Goal: Transaction & Acquisition: Purchase product/service

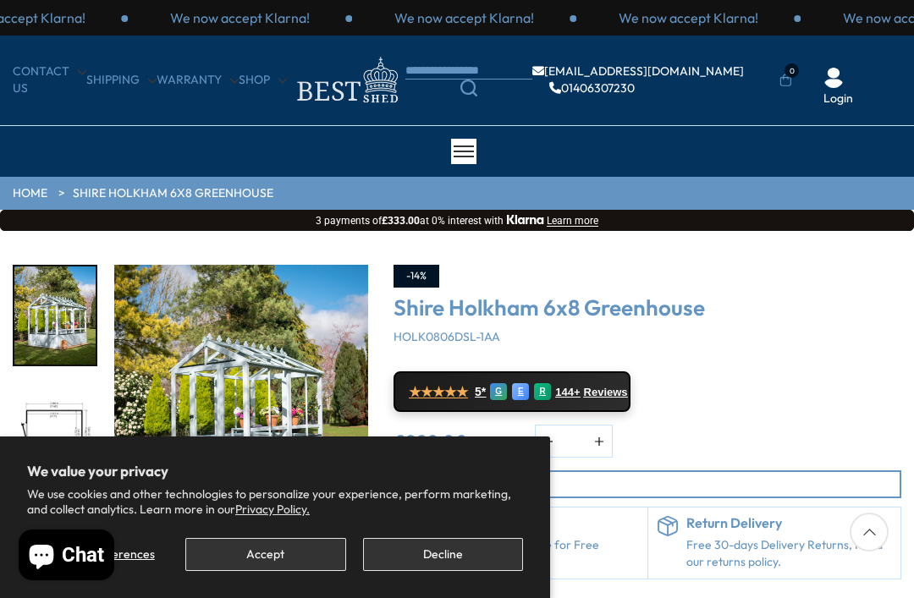
click at [247, 552] on button "Accept" at bounding box center [265, 554] width 160 height 33
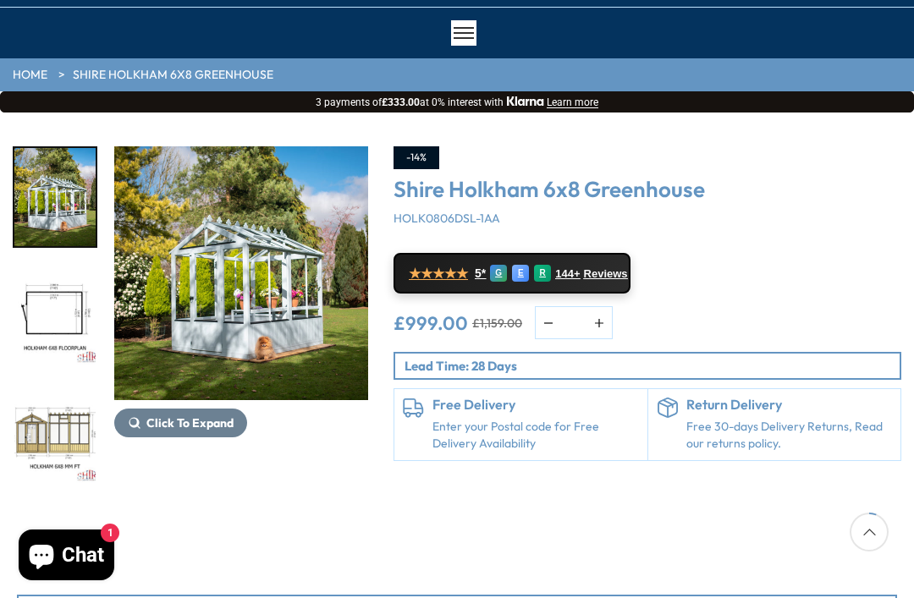
scroll to position [118, 0]
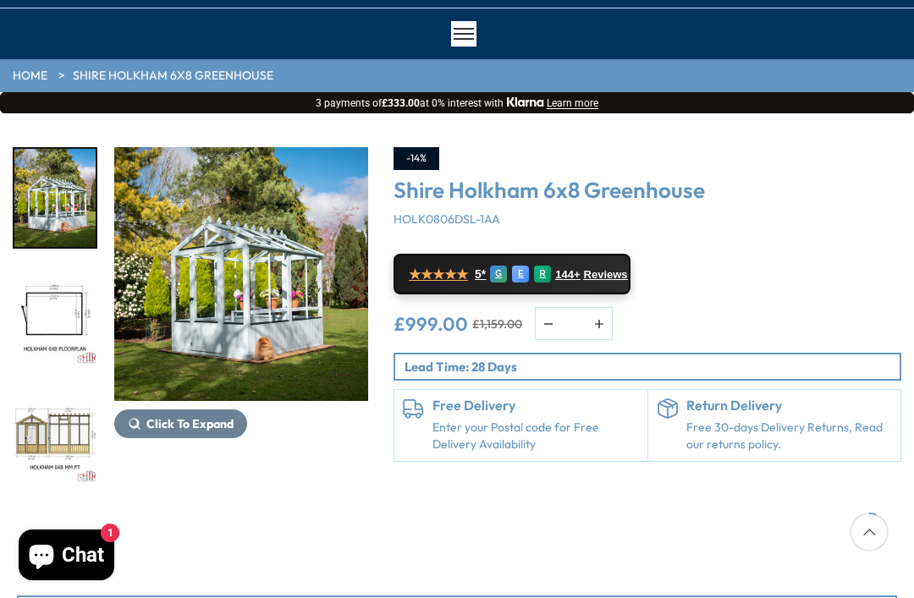
click at [295, 272] on img "1 / 9" at bounding box center [241, 274] width 254 height 254
click at [907, 353] on div "-14% [GEOGRAPHIC_DATA] HOLK0806DSL-1AA ★★★★★ 5* G E R 144+ Reviews £999.00 £1,1…" at bounding box center [647, 316] width 533 height 339
click at [322, 327] on img "1 / 9" at bounding box center [241, 274] width 254 height 254
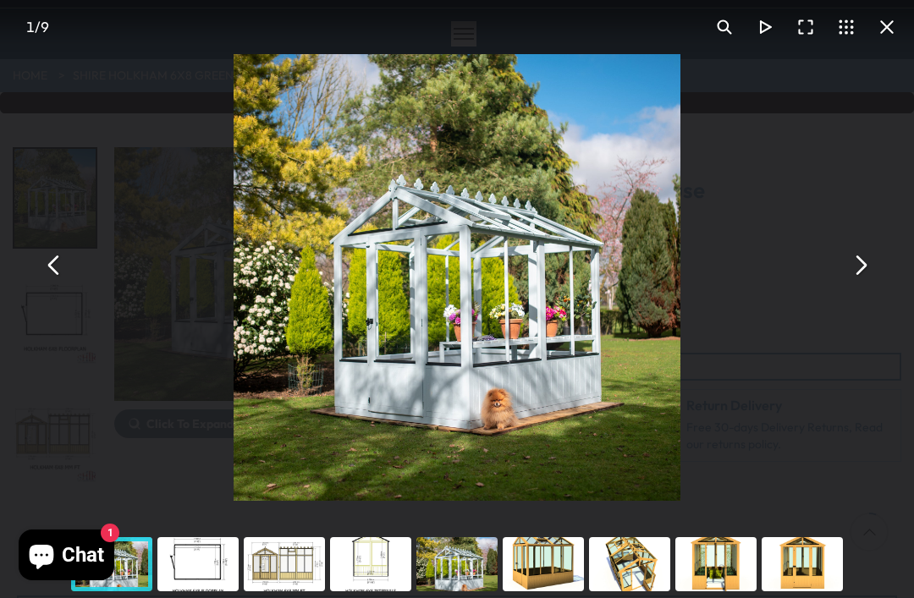
click at [855, 286] on button "You can close this modal content with the ESC key" at bounding box center [860, 265] width 41 height 41
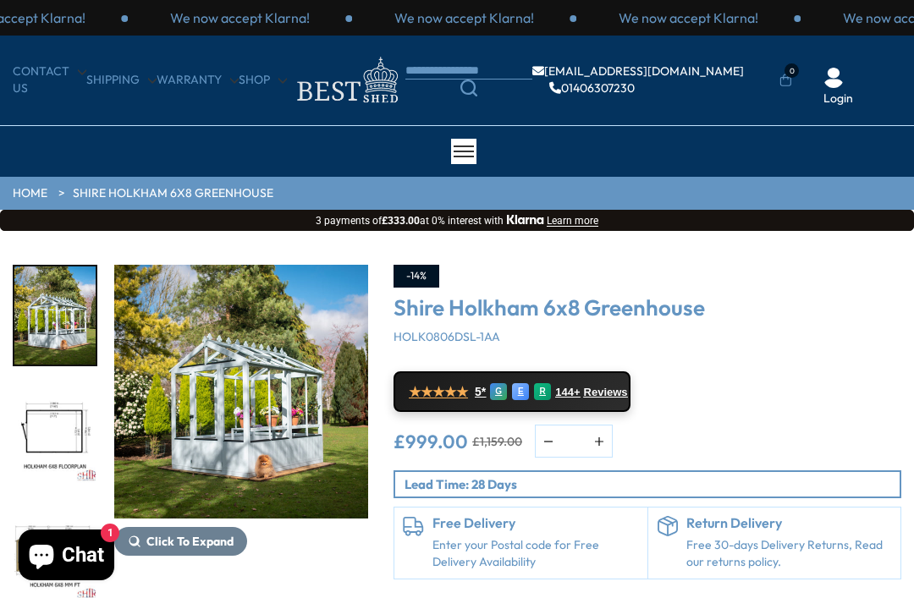
click at [289, 430] on img "1 / 9" at bounding box center [241, 392] width 254 height 254
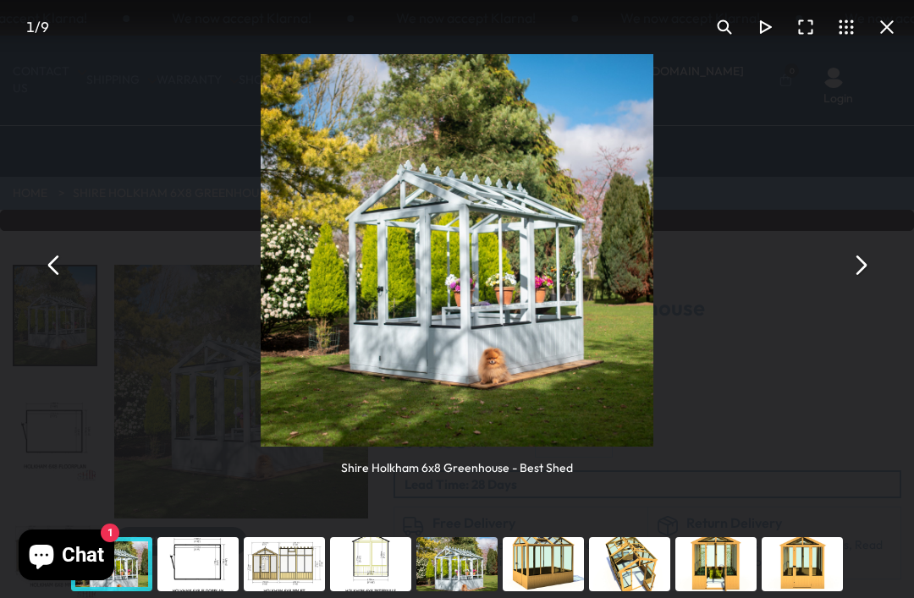
click at [857, 257] on button "You can close this modal content with the ESC key" at bounding box center [860, 265] width 41 height 41
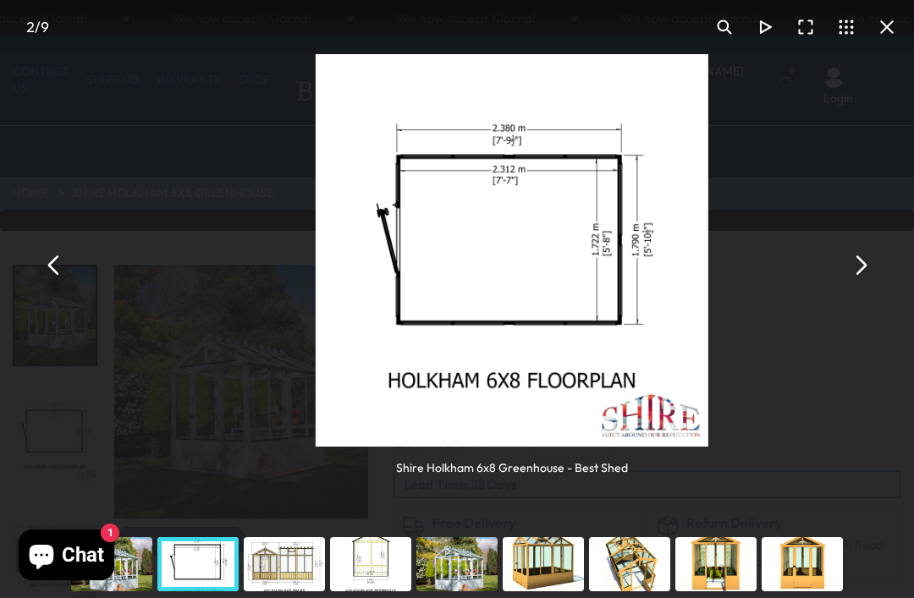
click at [869, 261] on button "You can close this modal content with the ESC key" at bounding box center [860, 265] width 41 height 41
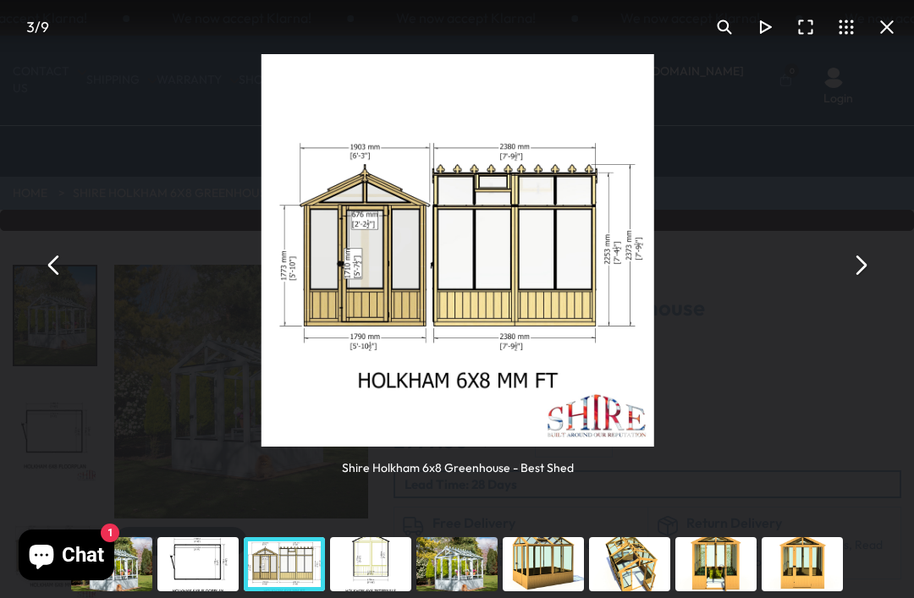
click at [854, 266] on button "You can close this modal content with the ESC key" at bounding box center [860, 265] width 41 height 41
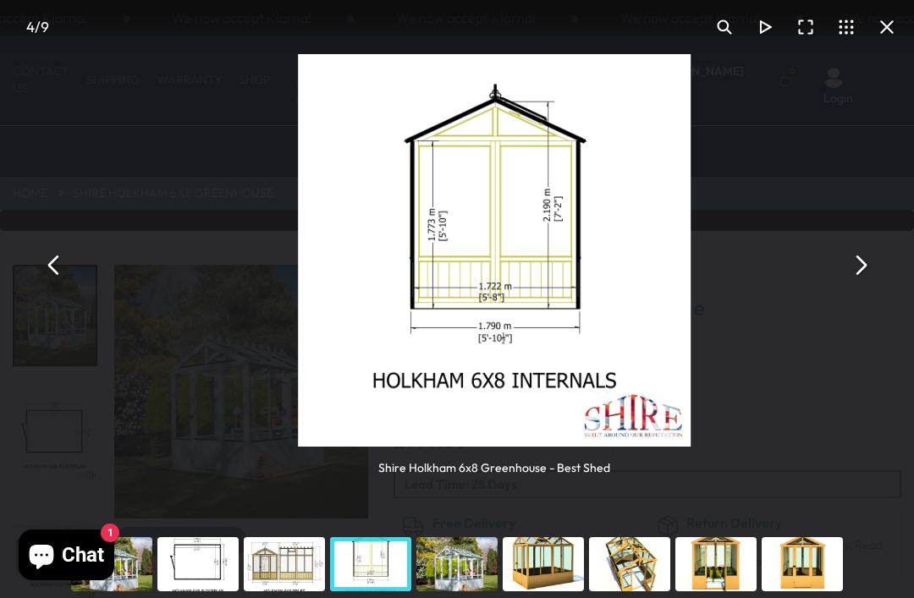
click at [868, 261] on button "You can close this modal content with the ESC key" at bounding box center [860, 265] width 41 height 41
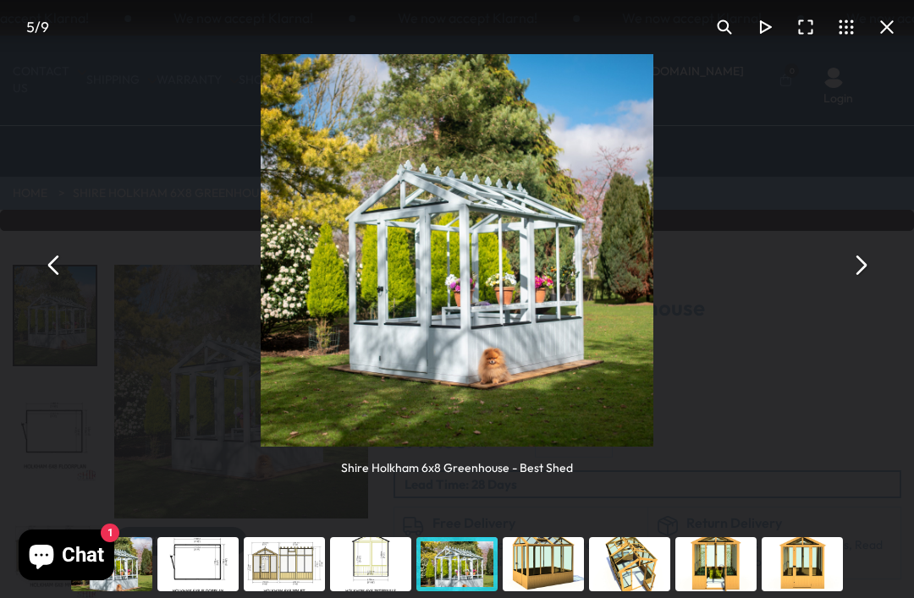
click at [862, 264] on button "You can close this modal content with the ESC key" at bounding box center [860, 265] width 41 height 41
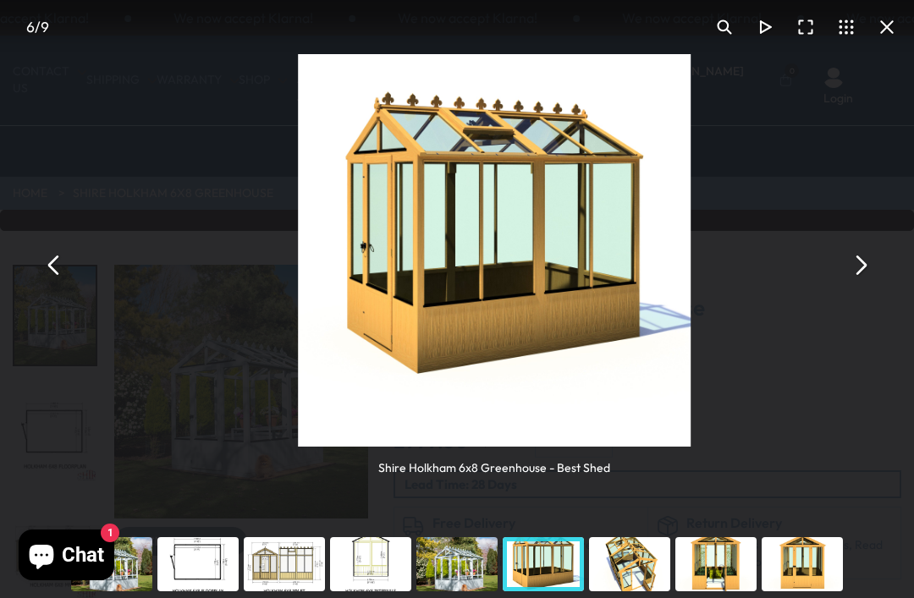
click at [868, 260] on button "You can close this modal content with the ESC key" at bounding box center [860, 265] width 41 height 41
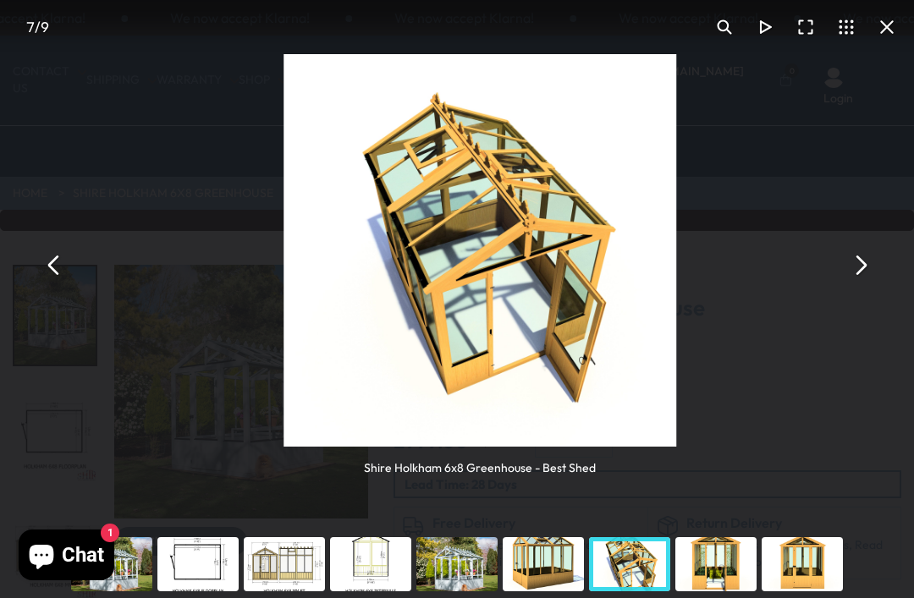
click at [857, 256] on button "You can close this modal content with the ESC key" at bounding box center [860, 265] width 41 height 41
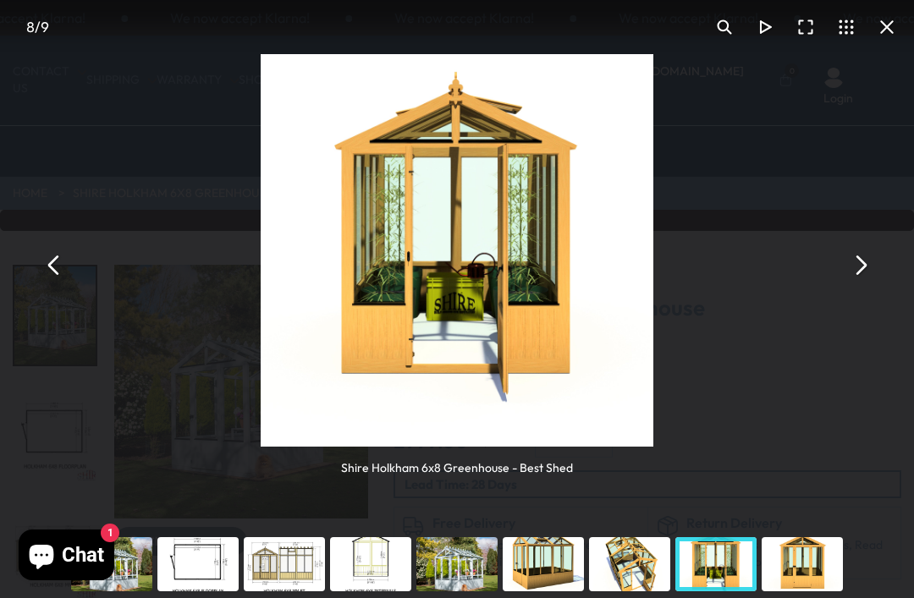
click at [58, 267] on button "You can close this modal content with the ESC key" at bounding box center [54, 265] width 41 height 41
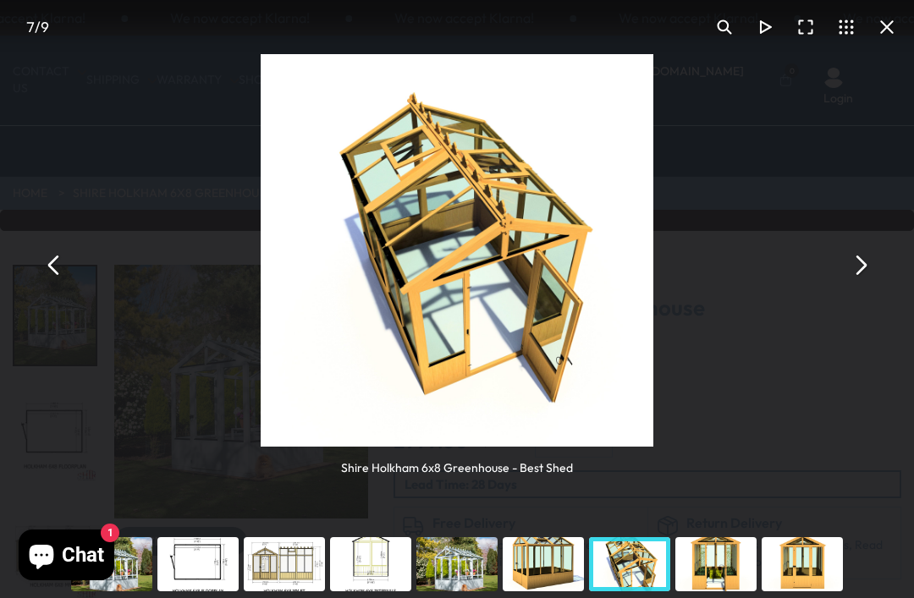
click at [43, 257] on button "You can close this modal content with the ESC key" at bounding box center [54, 265] width 41 height 41
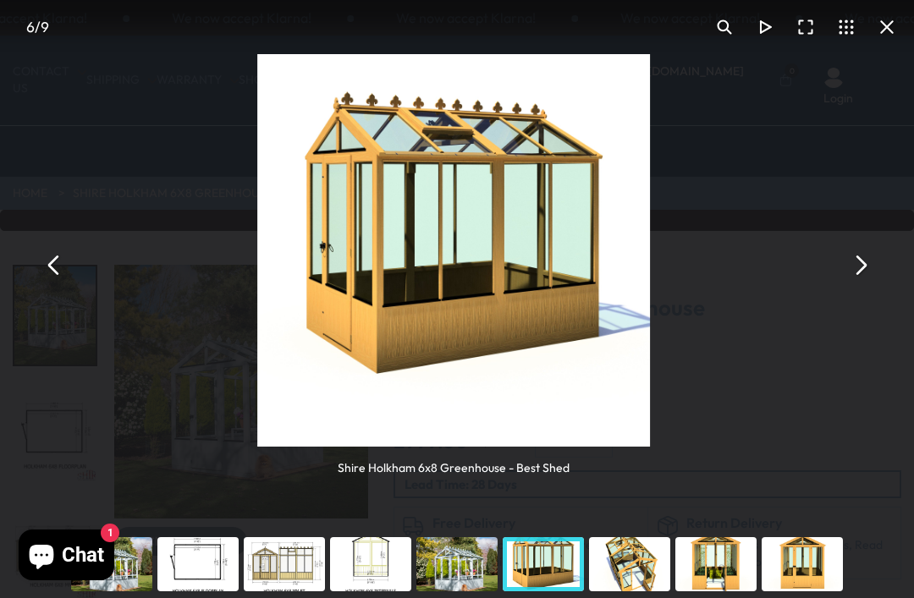
click at [49, 248] on button "You can close this modal content with the ESC key" at bounding box center [54, 265] width 41 height 41
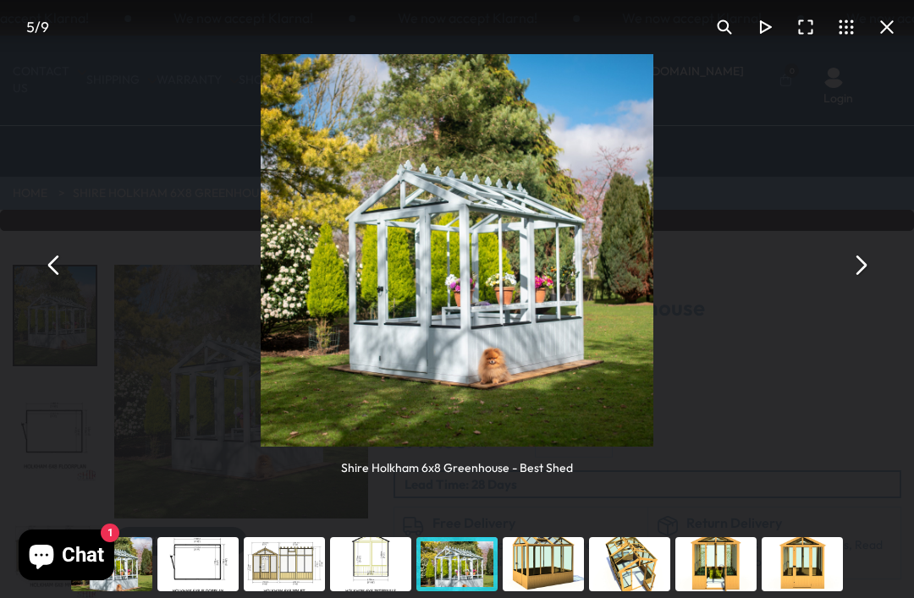
click at [860, 257] on button "You can close this modal content with the ESC key" at bounding box center [860, 265] width 41 height 41
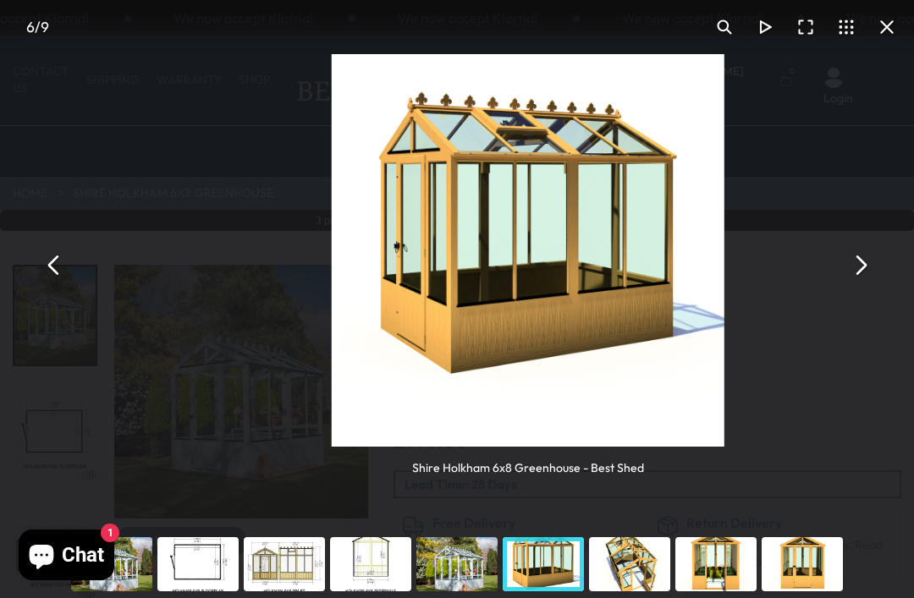
click at [877, 264] on button "You can close this modal content with the ESC key" at bounding box center [860, 265] width 41 height 41
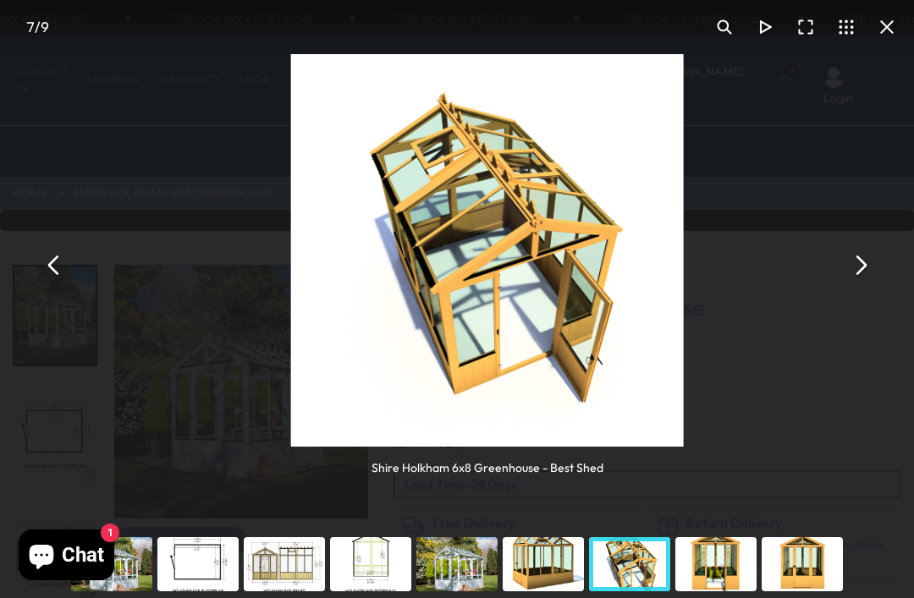
click at [868, 273] on button "You can close this modal content with the ESC key" at bounding box center [860, 265] width 41 height 41
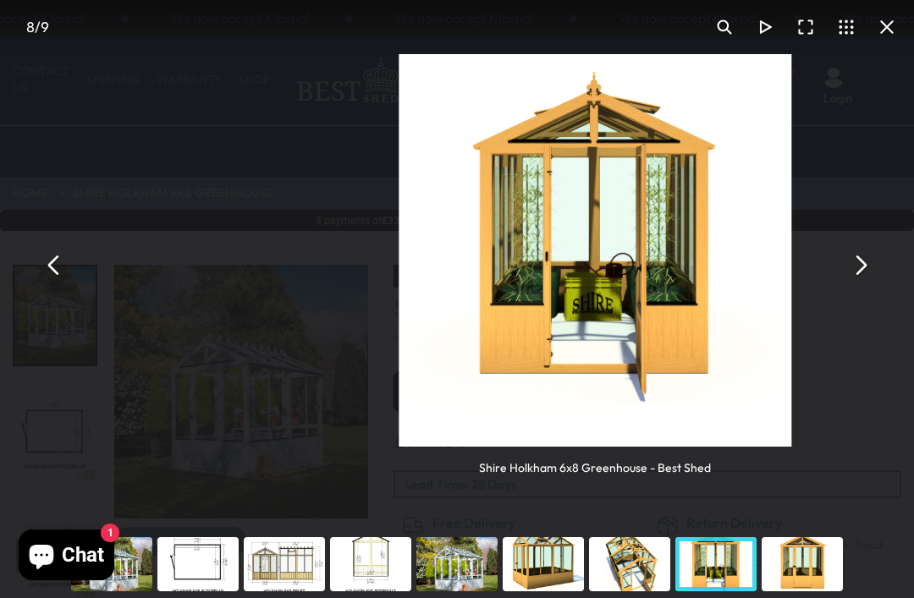
click at [877, 272] on button "You can close this modal content with the ESC key" at bounding box center [860, 265] width 41 height 41
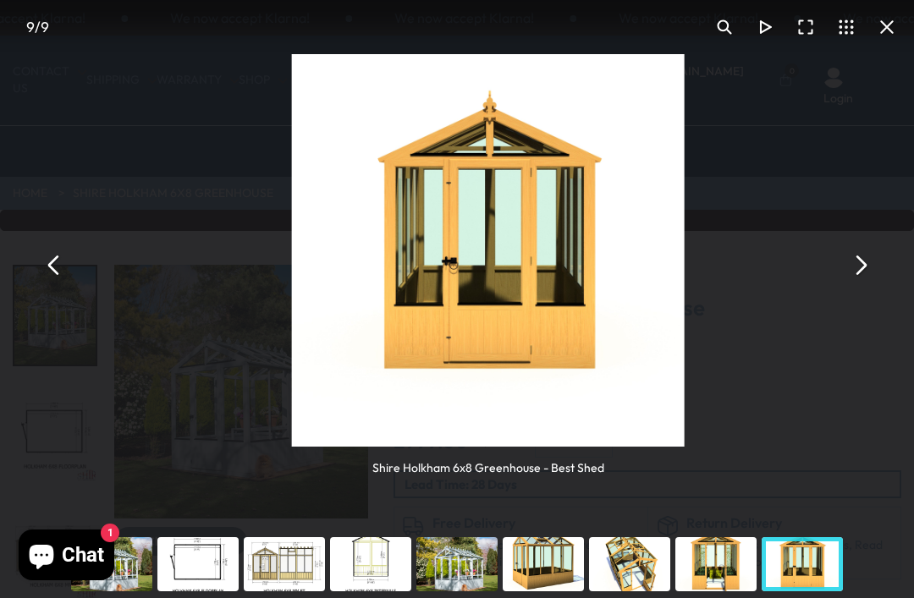
click at [861, 277] on button "You can close this modal content with the ESC key" at bounding box center [860, 265] width 41 height 41
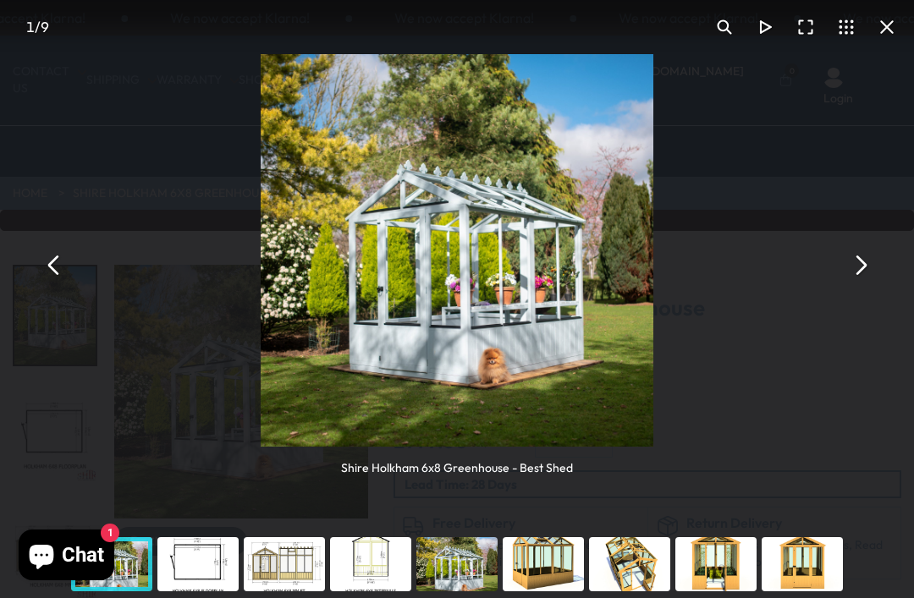
click at [873, 259] on button "You can close this modal content with the ESC key" at bounding box center [860, 265] width 41 height 41
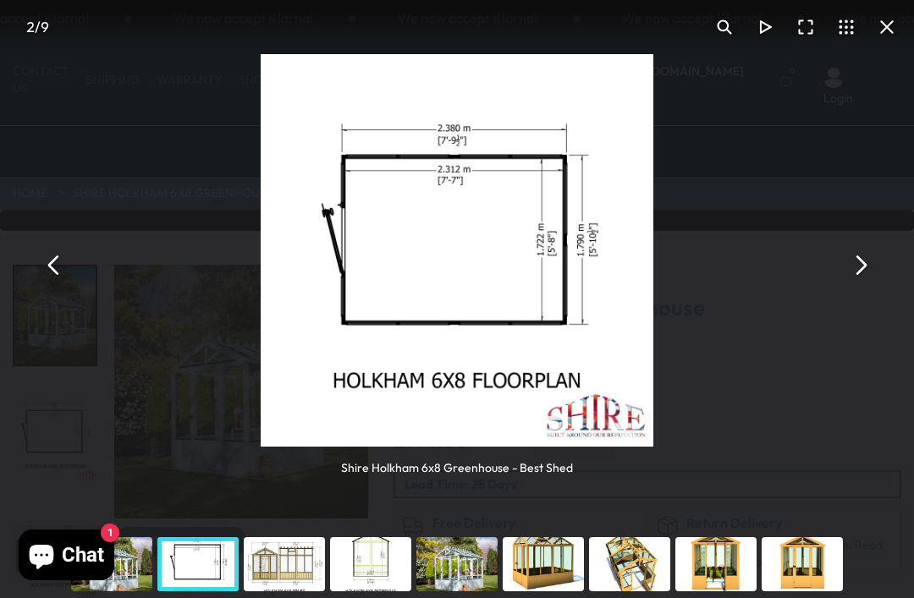
click at [856, 265] on button "You can close this modal content with the ESC key" at bounding box center [860, 265] width 41 height 41
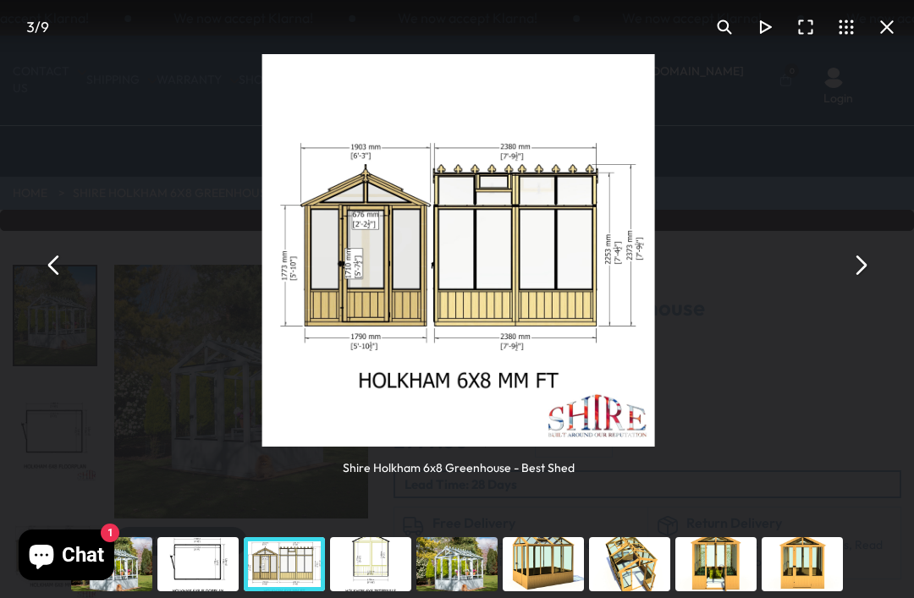
click at [867, 266] on button "You can close this modal content with the ESC key" at bounding box center [860, 265] width 41 height 41
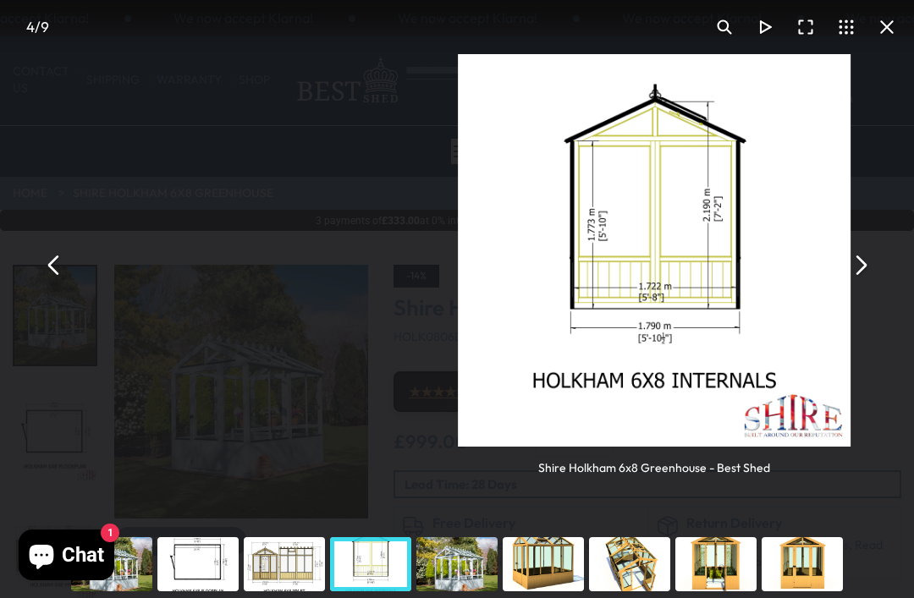
click at [846, 268] on button "You can close this modal content with the ESC key" at bounding box center [860, 265] width 41 height 41
